Goal: Navigation & Orientation: Find specific page/section

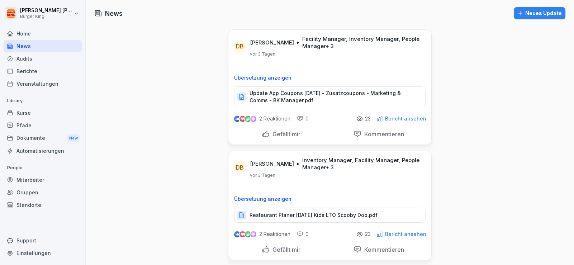
click at [45, 42] on div "News" at bounding box center [43, 46] width 78 height 13
click at [25, 58] on div "Audits" at bounding box center [43, 58] width 78 height 13
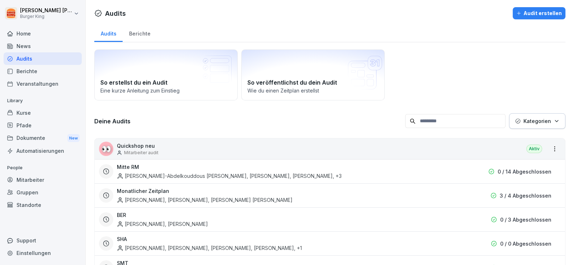
click at [30, 44] on div "News" at bounding box center [43, 46] width 78 height 13
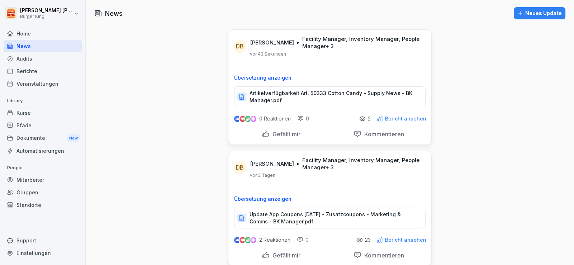
click at [35, 63] on div "Audits" at bounding box center [43, 58] width 78 height 13
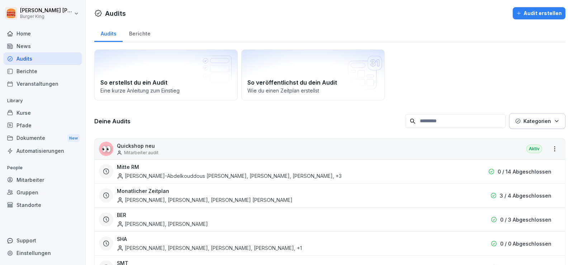
click at [32, 46] on div "News" at bounding box center [43, 46] width 78 height 13
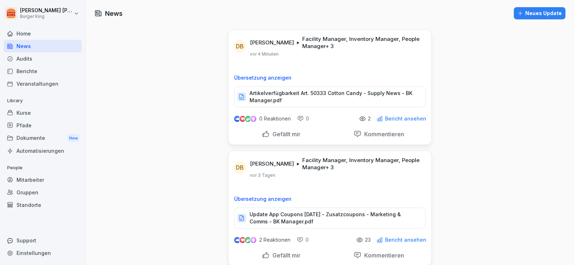
click at [37, 45] on div "News" at bounding box center [43, 46] width 78 height 13
click at [33, 57] on div "Audits" at bounding box center [43, 58] width 78 height 13
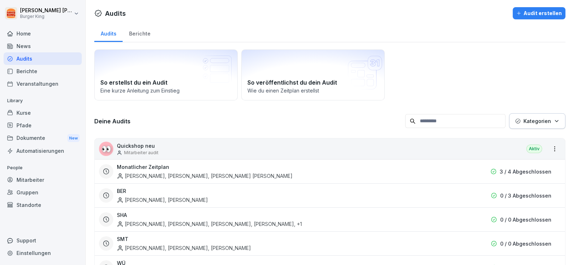
click at [33, 48] on div "News" at bounding box center [43, 46] width 78 height 13
